Goal: Transaction & Acquisition: Purchase product/service

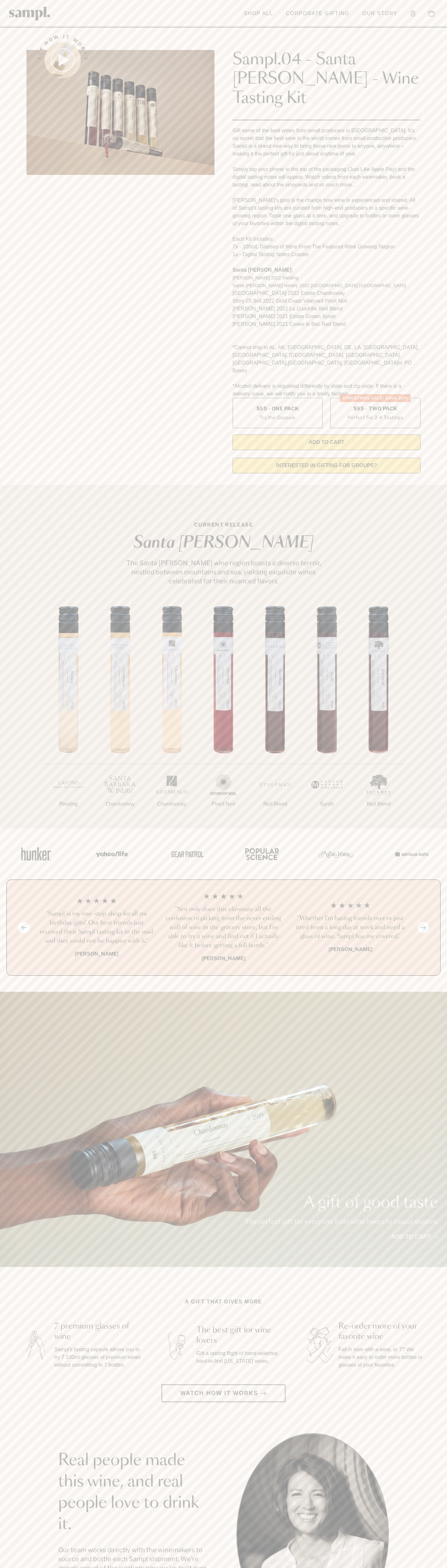
click at [262, 4] on header "Toggle navigation menu Shop All Corporate Gifting Our Story Account Story Shop …" at bounding box center [224, 13] width 447 height 27
click at [424, 307] on div "See how it works Sampl.04 - Santa Barbara - Wine Tasting Kit Gift some of the b…" at bounding box center [224, 252] width 406 height 453
click at [58, 1567] on html "Skip to main content Toggle navigation menu Shop All Corporate Gifting Our Stor…" at bounding box center [224, 1304] width 447 height 2608
click at [26, 1060] on div "A gift of good taste The perfect gift for everyone from wine lovers to casual s…" at bounding box center [224, 1129] width 447 height 275
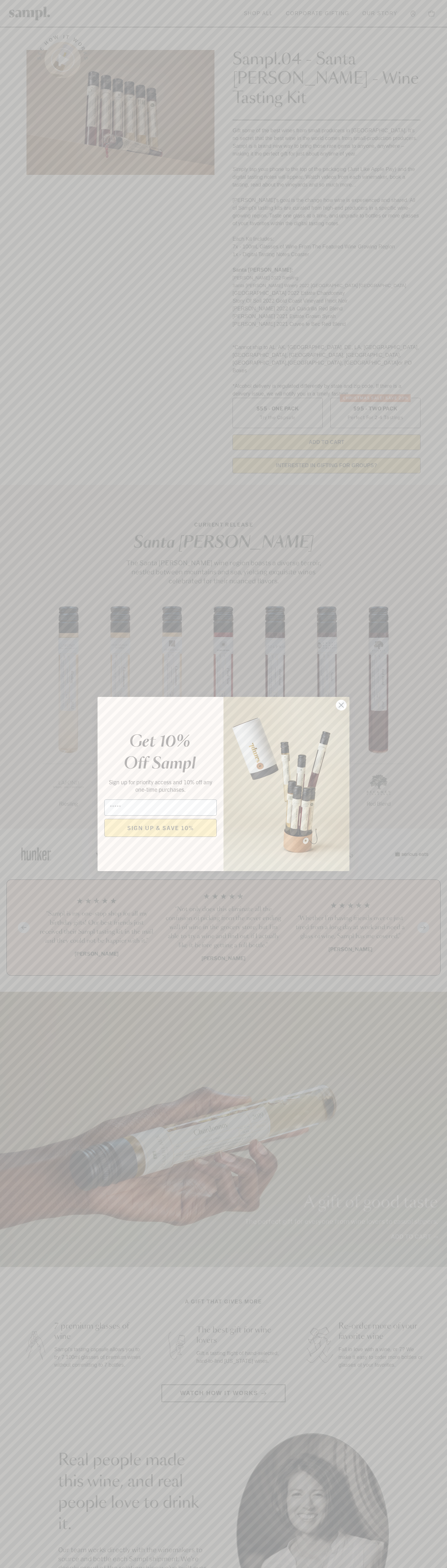
click at [341, 705] on icon "Close dialog" at bounding box center [341, 705] width 4 height 4
